Goal: Task Accomplishment & Management: Manage account settings

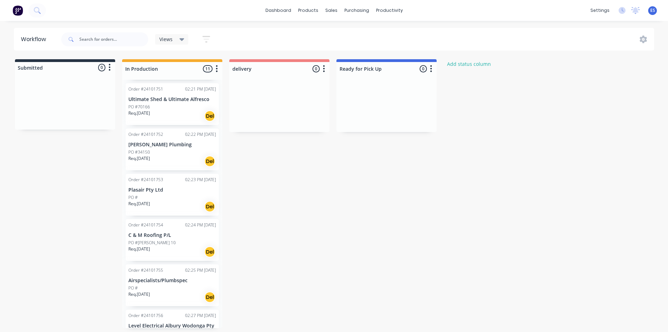
scroll to position [139, 0]
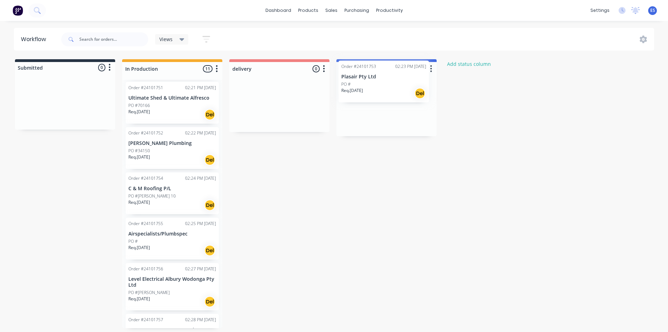
drag, startPoint x: 173, startPoint y: 203, endPoint x: 388, endPoint y: 91, distance: 242.3
click at [388, 91] on div "Submitted 0 Status colour #273444 hex #273444 Save Cancel Summaries Total order…" at bounding box center [323, 193] width 656 height 269
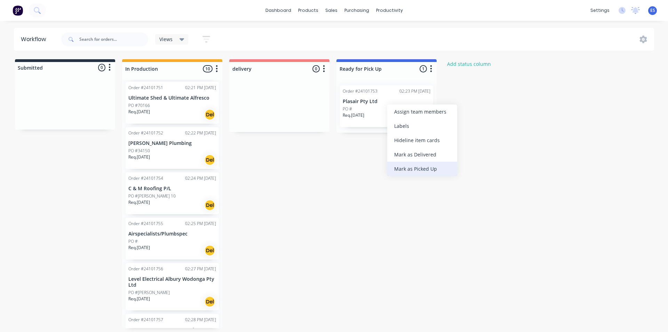
click at [407, 166] on div "Mark as Picked Up" at bounding box center [422, 168] width 70 height 14
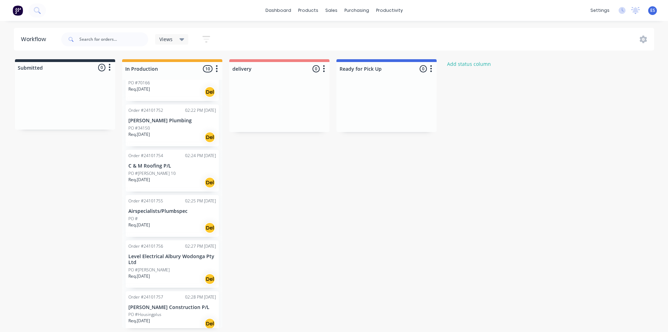
scroll to position [174, 0]
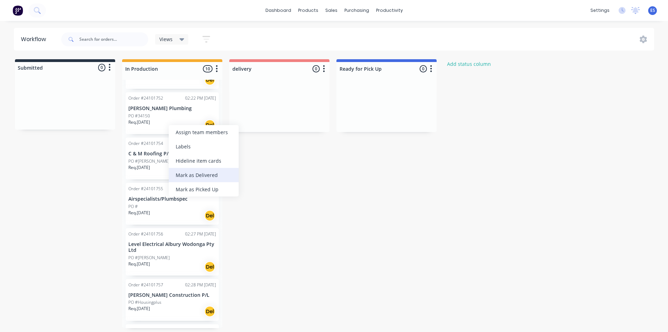
click at [208, 173] on div "Mark as Delivered" at bounding box center [204, 175] width 70 height 14
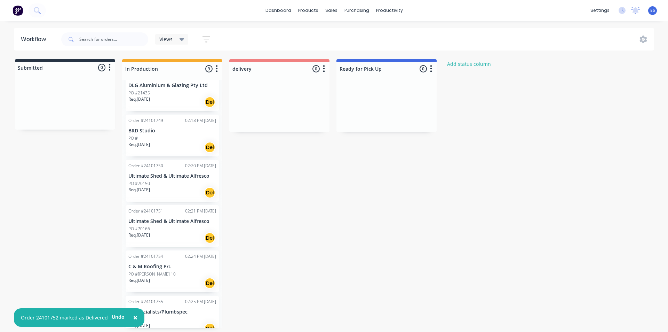
scroll to position [0, 0]
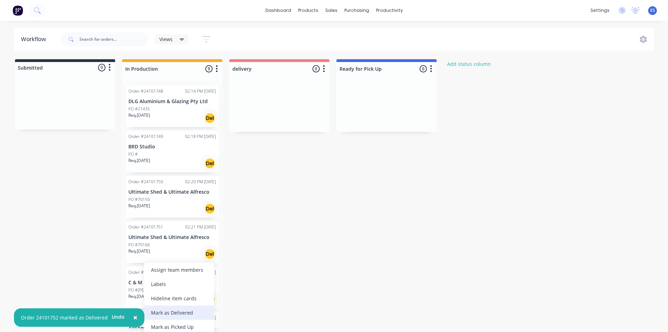
click at [176, 311] on div "Mark as Delivered" at bounding box center [179, 312] width 70 height 14
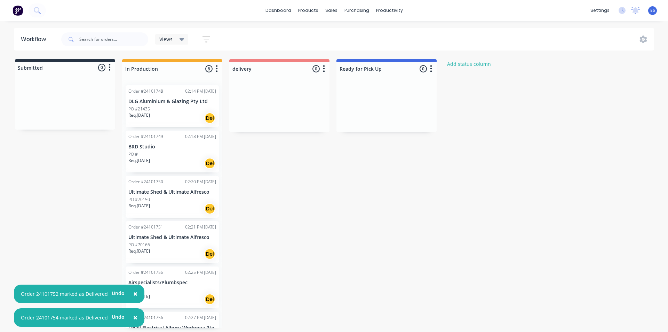
click at [20, 9] on img at bounding box center [18, 10] width 10 height 10
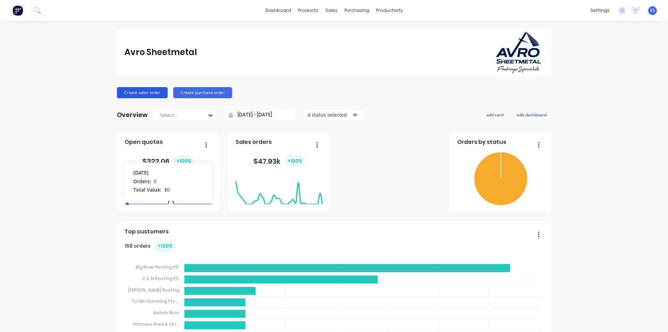
click at [149, 89] on button "Create sales order" at bounding box center [142, 92] width 51 height 11
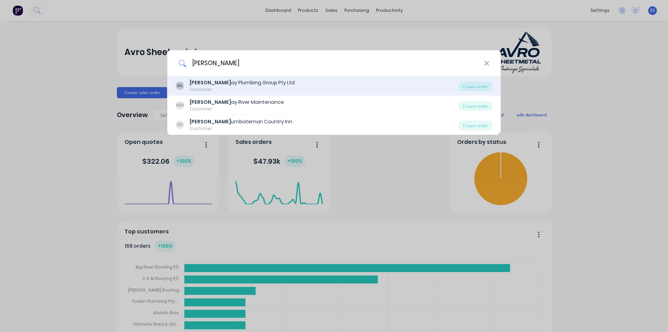
type input "[PERSON_NAME]"
click at [231, 85] on div "[PERSON_NAME] Plumbing Group Pty Ltd" at bounding box center [242, 82] width 105 height 7
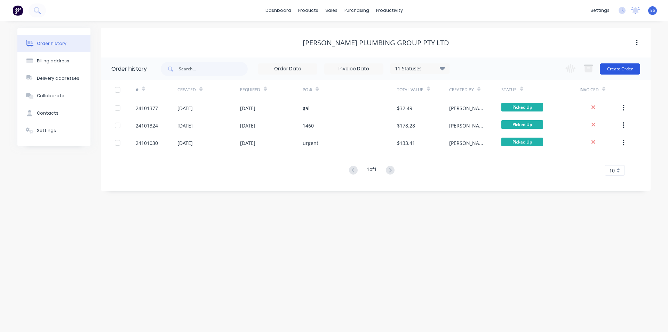
click at [625, 66] on button "Create Order" at bounding box center [620, 68] width 40 height 11
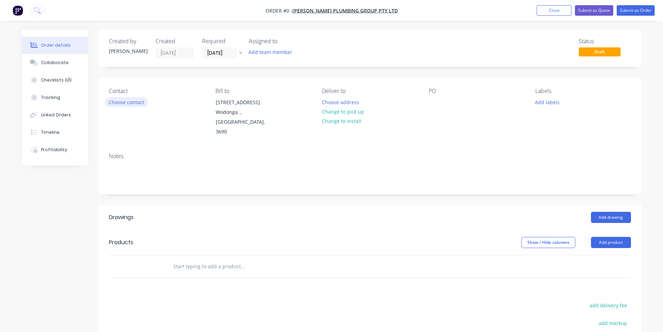
click at [131, 99] on button "Choose contact" at bounding box center [126, 101] width 43 height 9
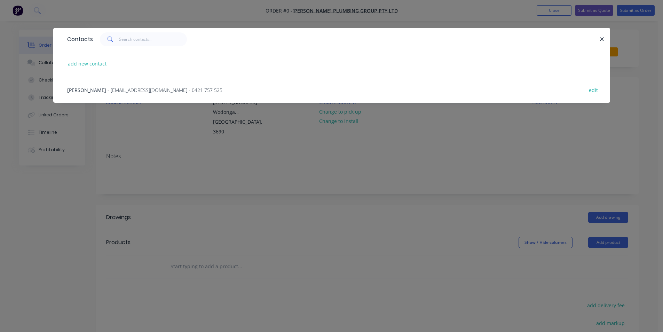
click at [136, 90] on span "- [EMAIL_ADDRESS][DOMAIN_NAME] - 0421 757 525" at bounding box center [165, 90] width 115 height 7
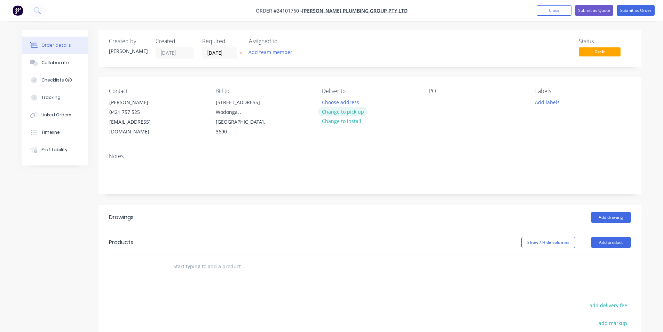
click at [349, 113] on button "Change to pick up" at bounding box center [342, 111] width 49 height 9
click at [434, 100] on div at bounding box center [434, 102] width 11 height 10
click at [614, 212] on button "Add drawing" at bounding box center [611, 217] width 40 height 11
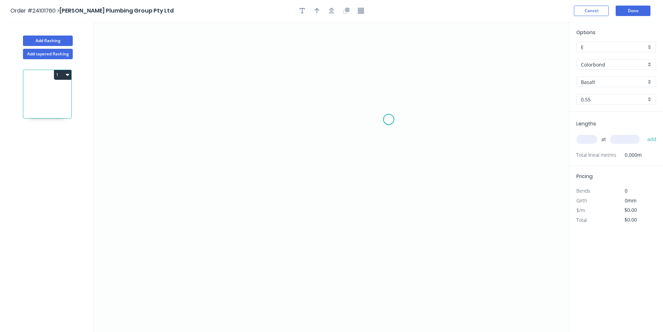
click at [389, 119] on icon "0" at bounding box center [331, 177] width 475 height 310
click at [371, 97] on icon at bounding box center [380, 108] width 18 height 22
click at [233, 97] on icon "0 ?" at bounding box center [331, 177] width 475 height 310
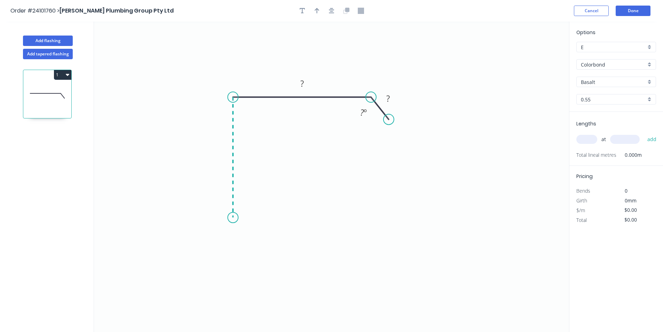
click at [235, 222] on icon "0 ? ? ? º" at bounding box center [331, 177] width 475 height 310
click at [253, 243] on icon "0 ? ? ? ? º" at bounding box center [331, 177] width 475 height 310
click at [253, 243] on circle at bounding box center [253, 242] width 10 height 10
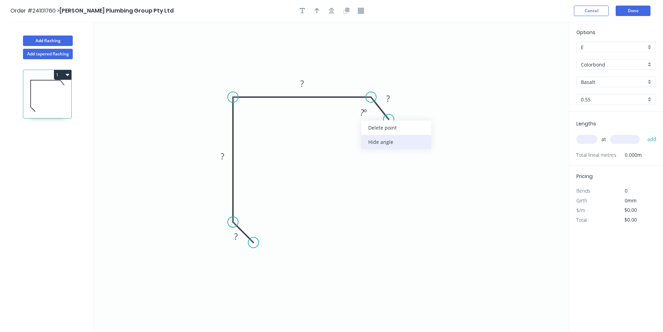
click at [374, 140] on div "Hide angle" at bounding box center [396, 142] width 70 height 14
click at [394, 93] on rect at bounding box center [387, 98] width 23 height 14
click at [394, 95] on rect at bounding box center [388, 99] width 14 height 10
click at [233, 239] on rect at bounding box center [236, 237] width 14 height 10
click at [223, 159] on tspan "?" at bounding box center [222, 155] width 3 height 11
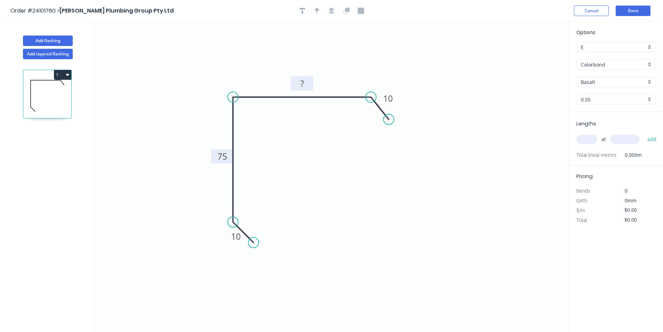
click at [297, 81] on rect at bounding box center [302, 84] width 14 height 10
click at [583, 141] on input "text" at bounding box center [586, 139] width 21 height 9
type input "$12.33"
type input "1"
click at [621, 140] on input "text" at bounding box center [625, 139] width 30 height 9
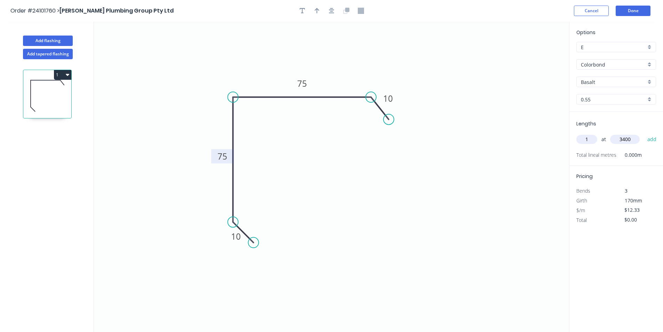
type input "3400"
click at [644, 133] on button "add" at bounding box center [652, 139] width 16 height 12
type input "$41.92"
click at [637, 14] on button "Done" at bounding box center [633, 11] width 35 height 10
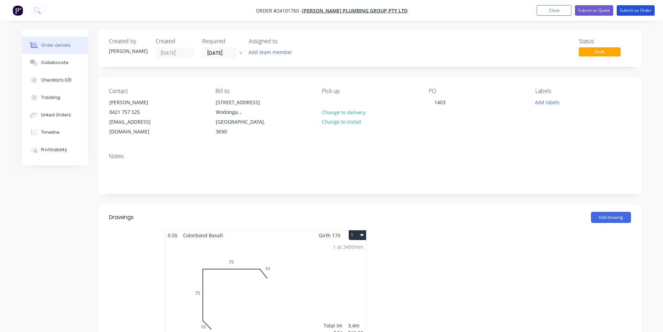
click at [637, 14] on button "Submit as Order" at bounding box center [636, 10] width 38 height 10
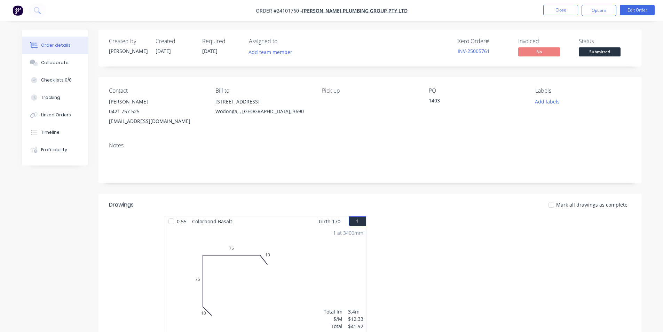
click at [16, 14] on img "button" at bounding box center [18, 10] width 10 height 10
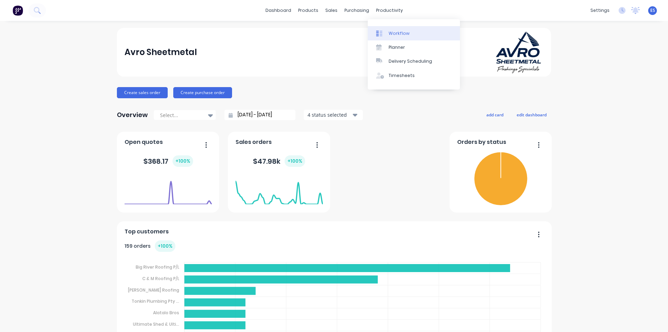
click at [398, 30] on div "Workflow" at bounding box center [399, 33] width 21 height 6
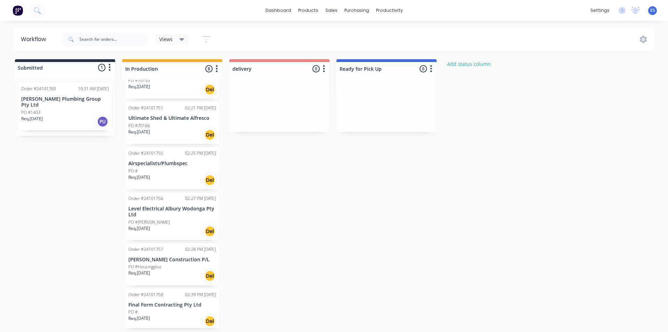
scroll to position [127, 0]
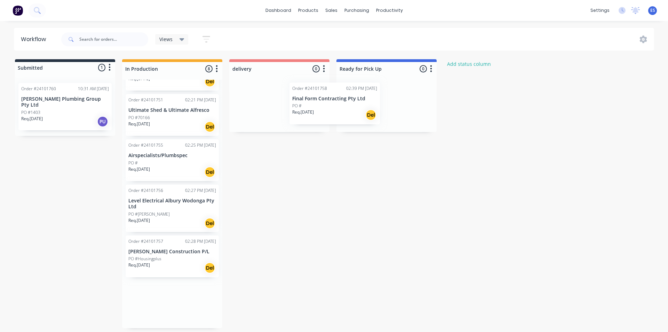
drag, startPoint x: 159, startPoint y: 305, endPoint x: 344, endPoint y: 107, distance: 271.1
click at [344, 107] on div "Submitted 1 Status colour #273444 hex #273444 Save Cancel Summaries Total order…" at bounding box center [323, 193] width 656 height 269
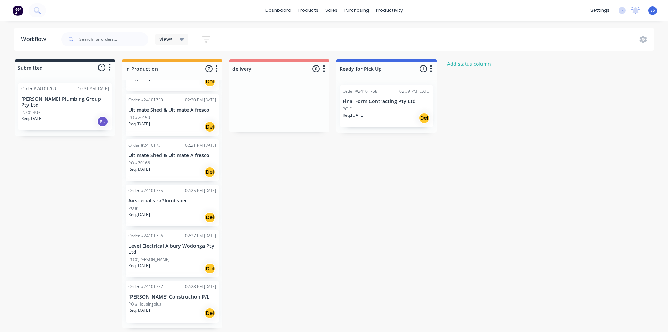
scroll to position [82, 0]
click at [401, 175] on div "Mark as Picked Up" at bounding box center [406, 175] width 70 height 14
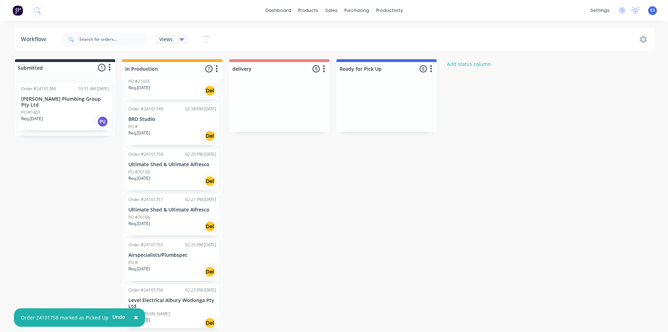
scroll to position [0, 0]
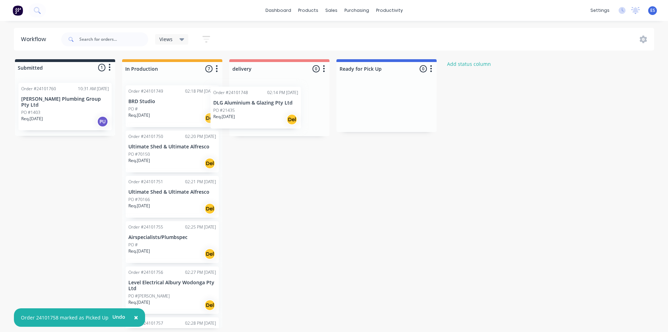
drag, startPoint x: 173, startPoint y: 112, endPoint x: 260, endPoint y: 114, distance: 87.3
click at [260, 114] on div "Submitted 1 Status colour #273444 hex #273444 Save Cancel Summaries Total order…" at bounding box center [323, 193] width 656 height 269
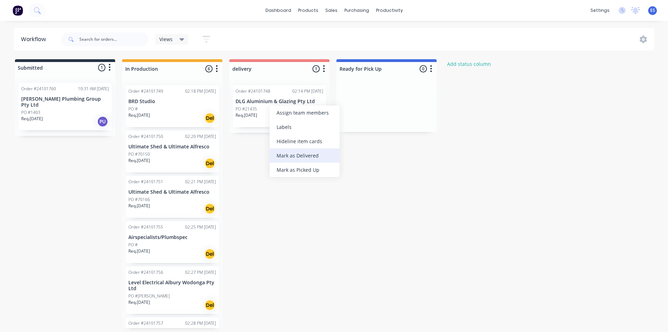
click at [302, 153] on div "Mark as Delivered" at bounding box center [305, 155] width 70 height 14
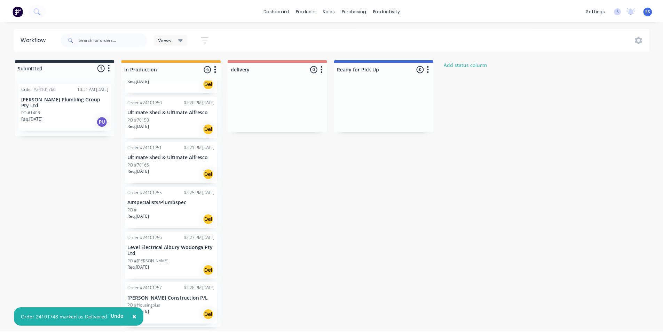
scroll to position [37, 0]
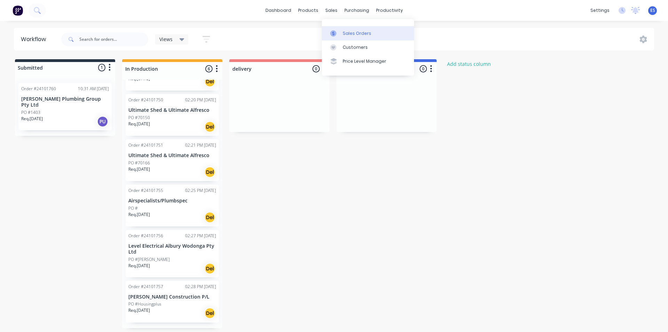
click at [338, 30] on div at bounding box center [335, 33] width 10 height 6
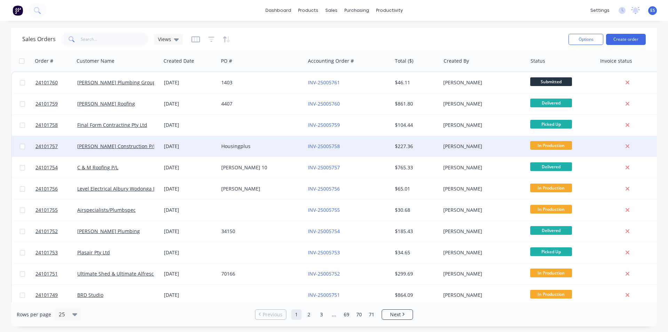
click at [101, 149] on div "[PERSON_NAME] Construction P/L" at bounding box center [115, 146] width 77 height 7
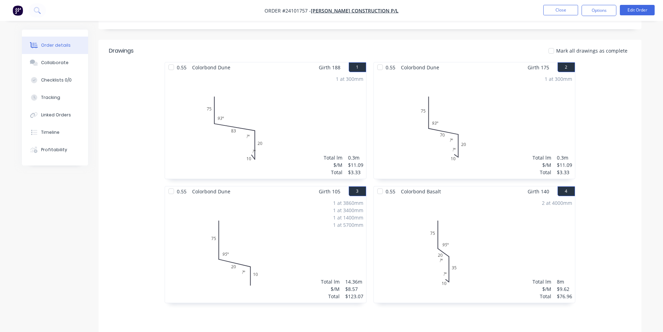
scroll to position [151, 0]
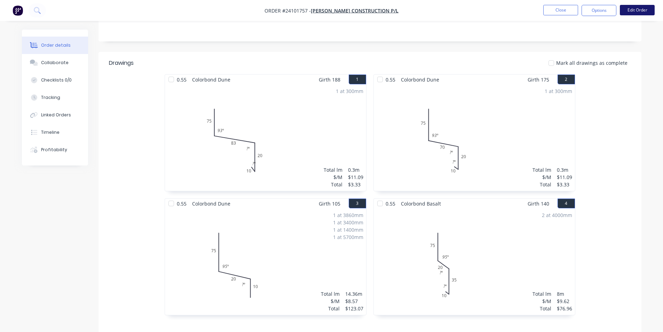
click at [642, 10] on button "Edit Order" at bounding box center [637, 10] width 35 height 10
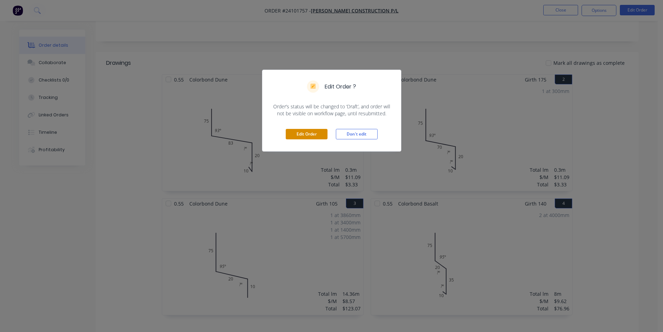
click at [322, 136] on button "Edit Order" at bounding box center [307, 134] width 42 height 10
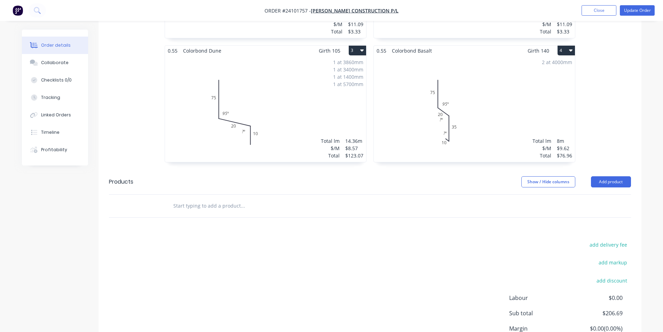
scroll to position [348, 0]
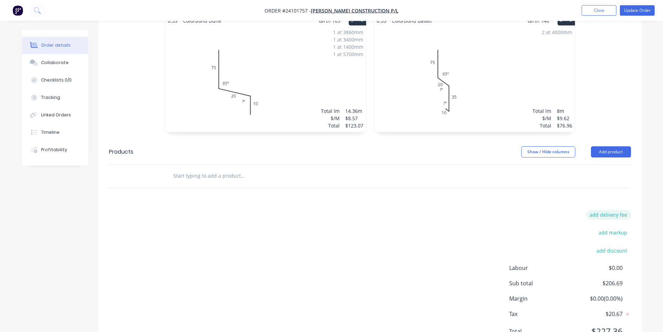
click at [620, 210] on button "add delivery fee" at bounding box center [608, 214] width 45 height 9
type input "50"
click input "submit" at bounding box center [0, 0] width 0 height 0
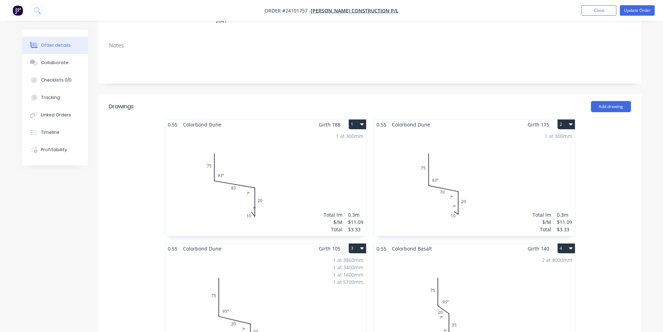
scroll to position [174, 0]
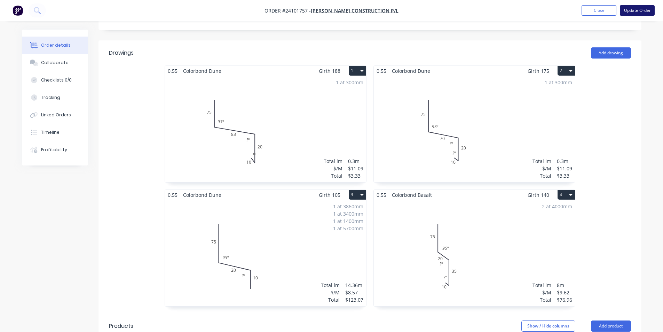
click at [634, 10] on button "Update Order" at bounding box center [637, 10] width 35 height 10
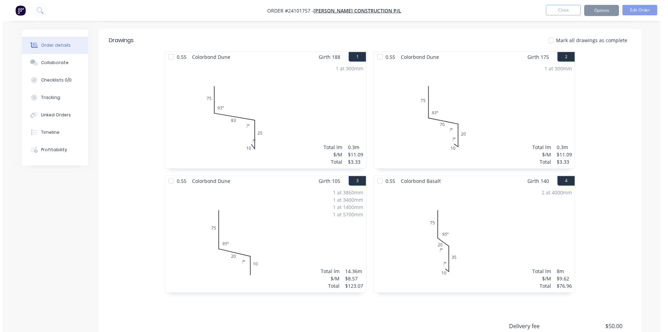
scroll to position [0, 0]
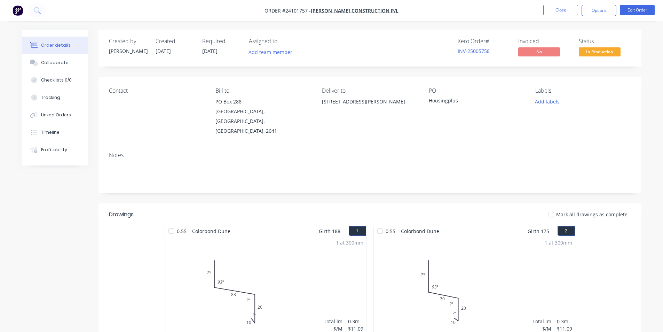
click at [19, 10] on img "button" at bounding box center [18, 10] width 10 height 10
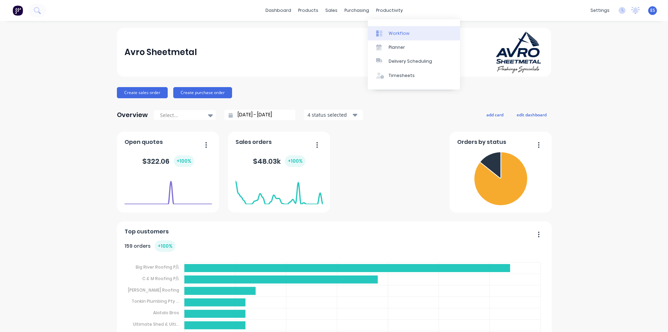
click at [390, 29] on link "Workflow" at bounding box center [414, 33] width 92 height 14
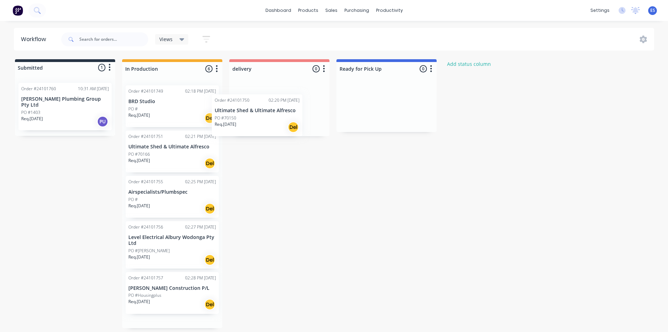
drag, startPoint x: 157, startPoint y: 151, endPoint x: 209, endPoint y: 125, distance: 59.0
click at [251, 111] on div "Submitted 1 Status colour #273444 hex #273444 Save Cancel Summaries Total order…" at bounding box center [323, 193] width 656 height 269
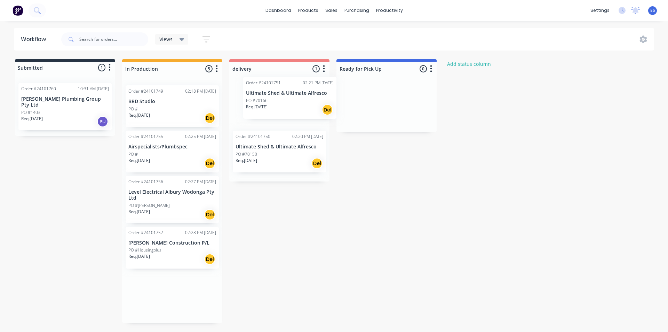
drag, startPoint x: 162, startPoint y: 154, endPoint x: 274, endPoint y: 104, distance: 123.0
click at [280, 102] on div "Submitted 1 Status colour #273444 hex #273444 Save Cancel Summaries Total order…" at bounding box center [323, 190] width 656 height 263
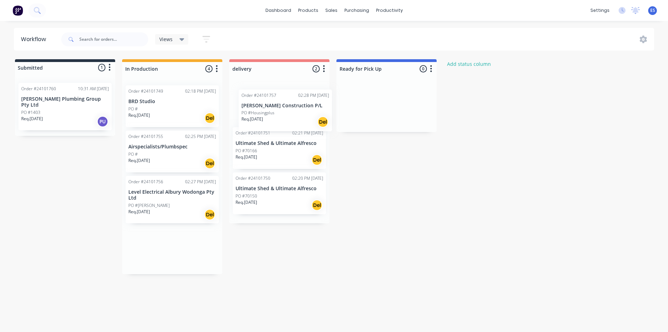
drag, startPoint x: 168, startPoint y: 246, endPoint x: 280, endPoint y: 111, distance: 175.0
click at [280, 111] on div "Submitted 1 Status colour #273444 hex #273444 Save Cancel Summaries Total order…" at bounding box center [323, 166] width 656 height 215
